Goal: Find specific page/section: Find specific page/section

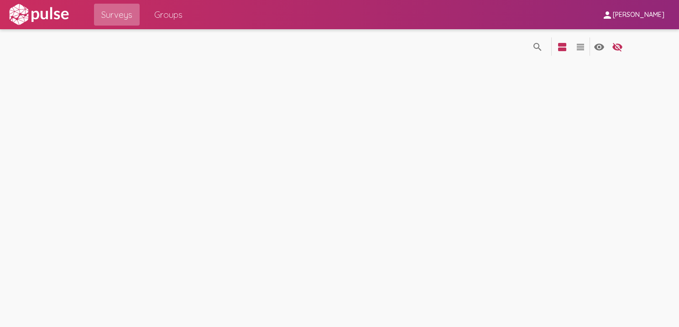
click at [130, 16] on span "Surveys" at bounding box center [116, 14] width 31 height 16
click at [119, 10] on span "Surveys" at bounding box center [116, 14] width 31 height 16
click at [577, 47] on mat-icon "view_headline" at bounding box center [580, 47] width 11 height 11
click at [562, 47] on mat-icon "view_agenda" at bounding box center [562, 47] width 11 height 11
click at [157, 18] on span "Groups" at bounding box center [168, 14] width 28 height 16
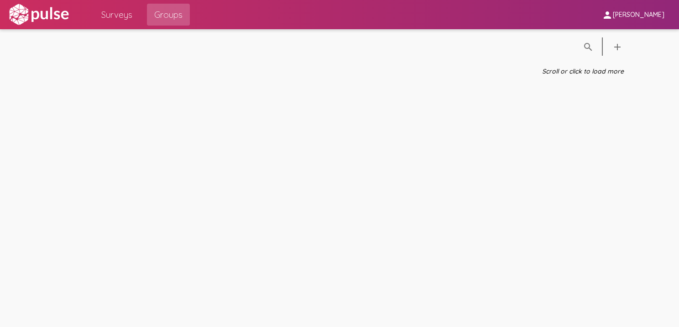
click at [45, 20] on img at bounding box center [38, 14] width 63 height 23
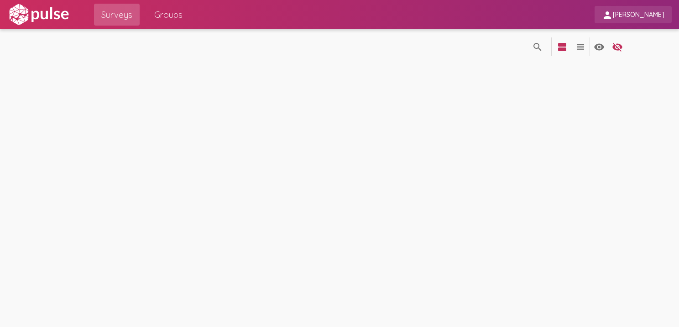
click at [650, 17] on span "[PERSON_NAME]" at bounding box center [639, 15] width 52 height 8
click at [574, 102] on div at bounding box center [339, 163] width 679 height 327
click at [616, 45] on mat-icon "visibility_off" at bounding box center [617, 47] width 11 height 11
click at [601, 48] on mat-icon "visibility" at bounding box center [599, 47] width 11 height 11
click at [621, 48] on mat-icon "visibility_off" at bounding box center [617, 47] width 11 height 11
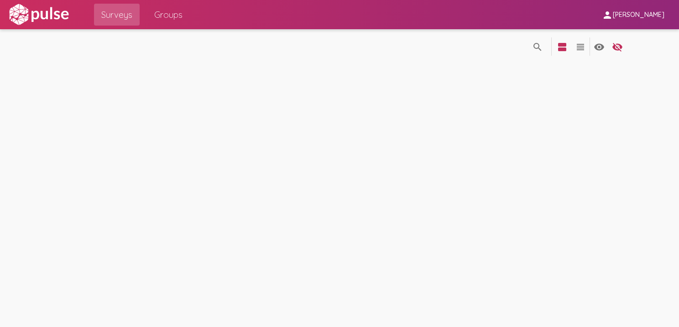
click at [40, 12] on img at bounding box center [38, 14] width 63 height 23
